Goal: Information Seeking & Learning: Learn about a topic

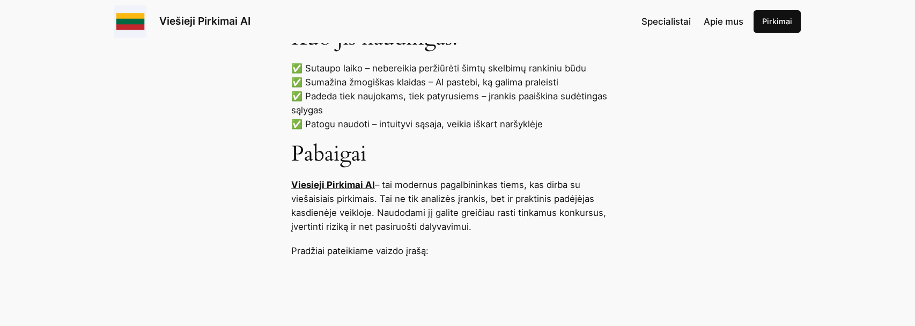
scroll to position [1309, 0]
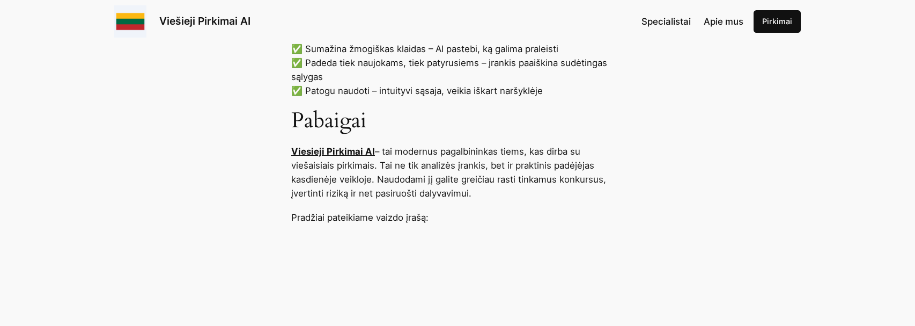
click at [307, 157] on link "Viesieji Pirkimai AI" at bounding box center [333, 151] width 84 height 11
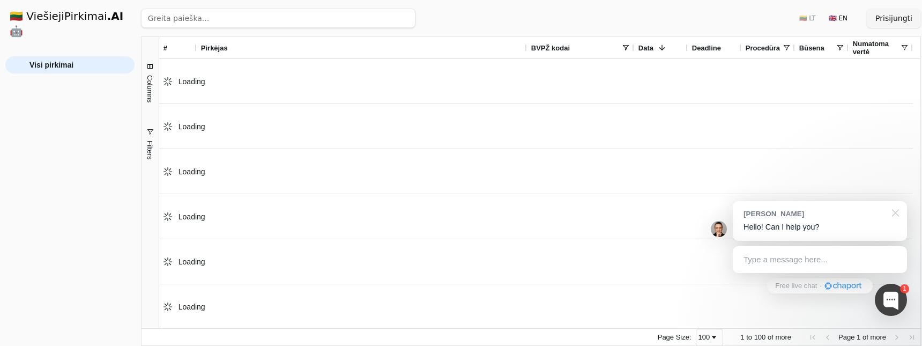
click at [898, 211] on div at bounding box center [894, 212] width 27 height 22
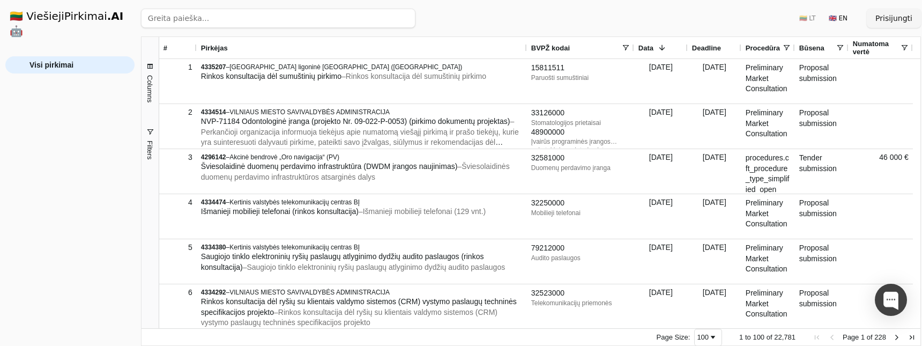
click at [239, 25] on input "search" at bounding box center [278, 18] width 275 height 19
type input "renginiai"
click at [395, 18] on button "Ieškoti" at bounding box center [395, 18] width 42 height 19
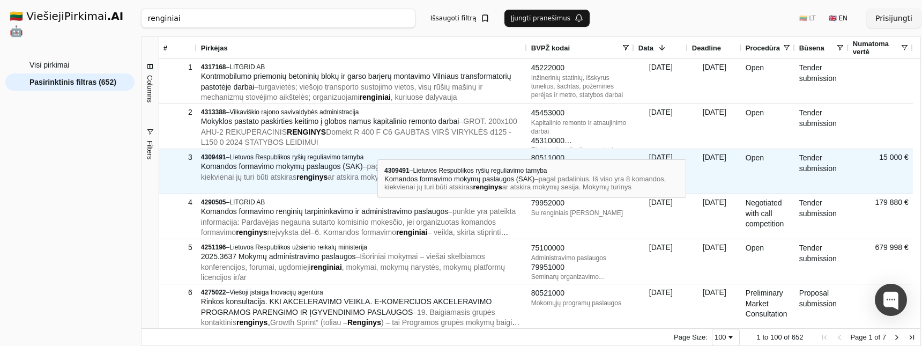
scroll to position [2, 0]
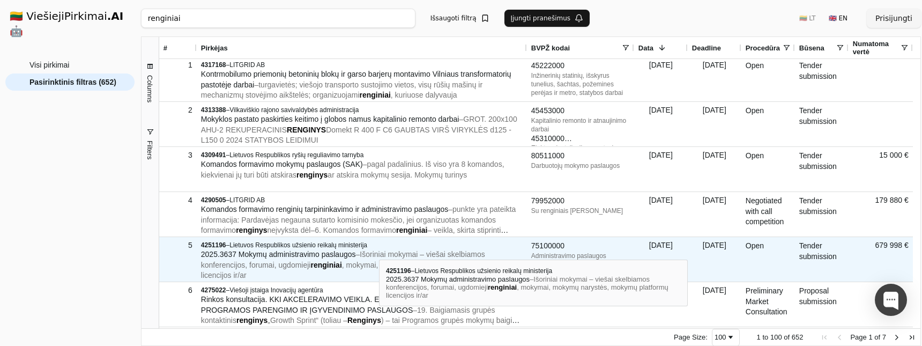
click at [379, 250] on span "Išoriniai mokymai – viešai skelbiamos konferencijos, forumai, ugdomieji" at bounding box center [343, 259] width 284 height 19
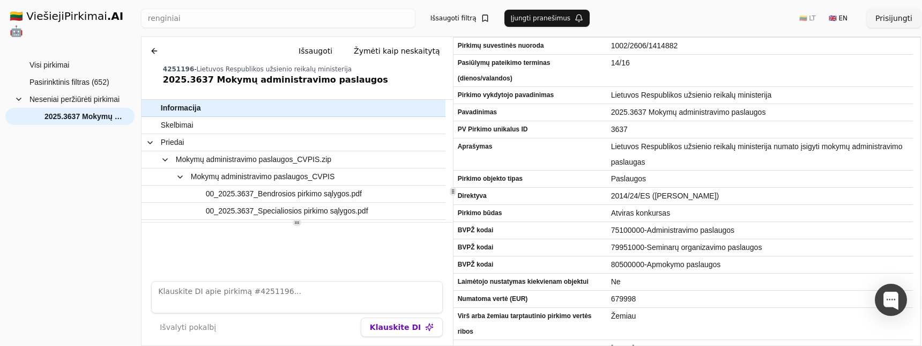
click at [203, 296] on textarea at bounding box center [297, 297] width 292 height 32
type textarea "kas gali dalyvauti?"
click at [388, 325] on button "Klauskite DI" at bounding box center [402, 326] width 82 height 19
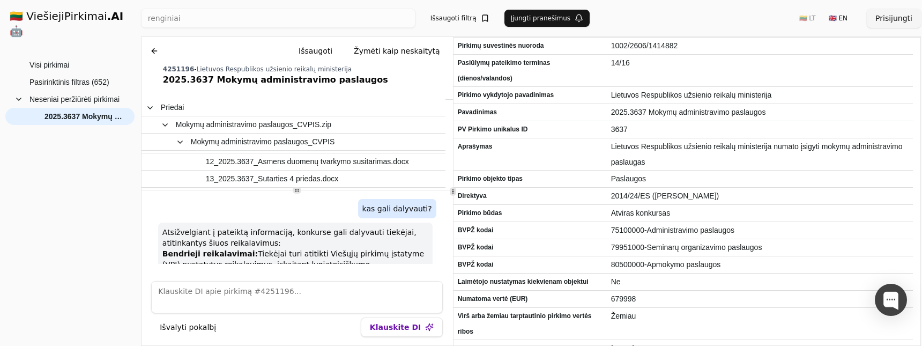
click at [293, 192] on div at bounding box center [297, 190] width 9 height 6
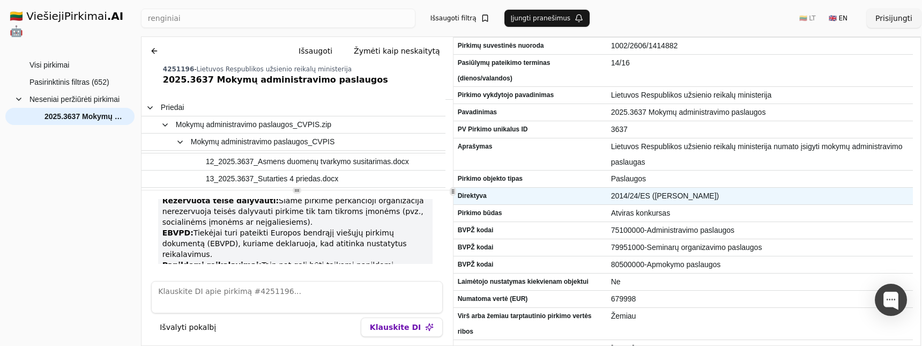
scroll to position [79, 0]
click at [155, 51] on button at bounding box center [154, 50] width 17 height 19
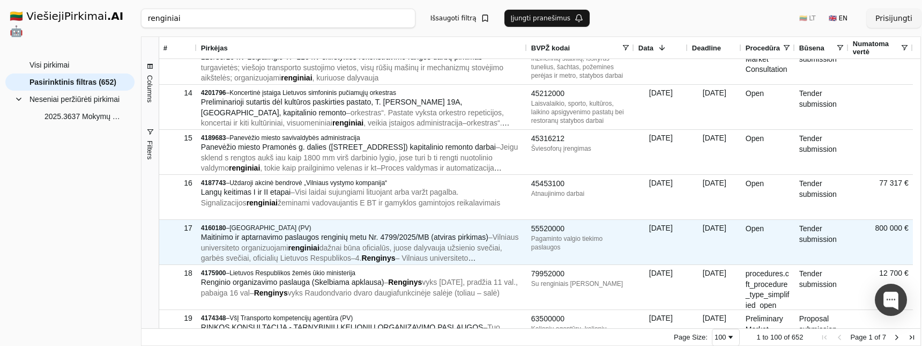
click at [378, 242] on div "Maitinimo ir aptarnavimo paslaugos renginių metu Nr. 4799/2025/MB (atviras pirk…" at bounding box center [362, 248] width 322 height 32
